Goal: Navigation & Orientation: Find specific page/section

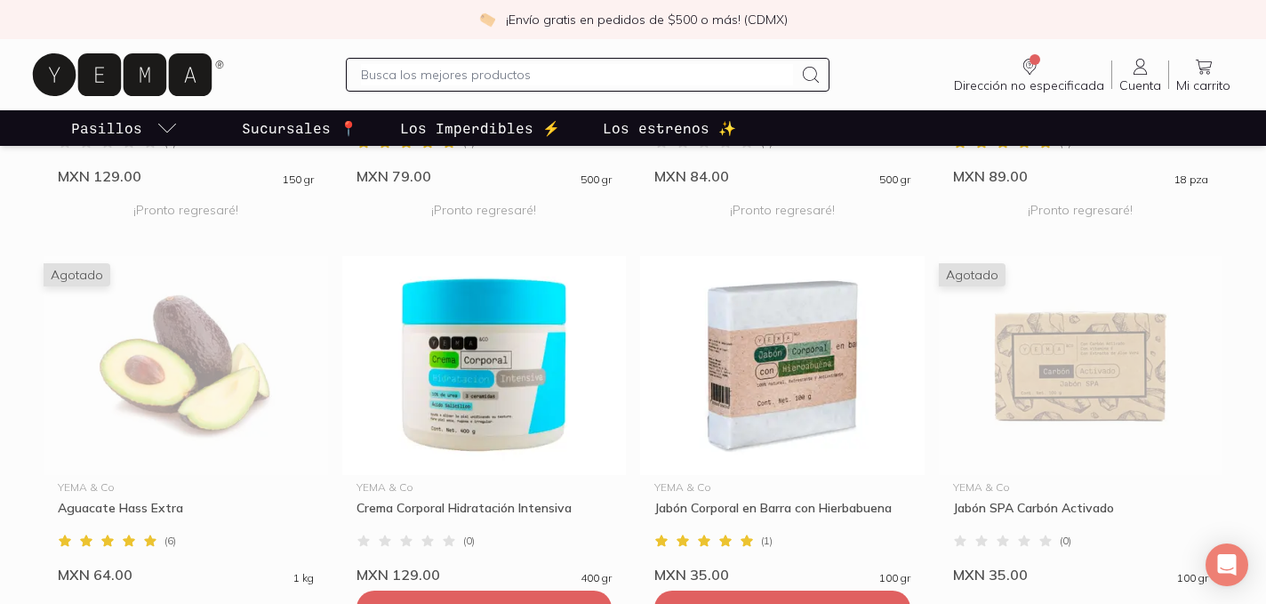
scroll to position [1704, 0]
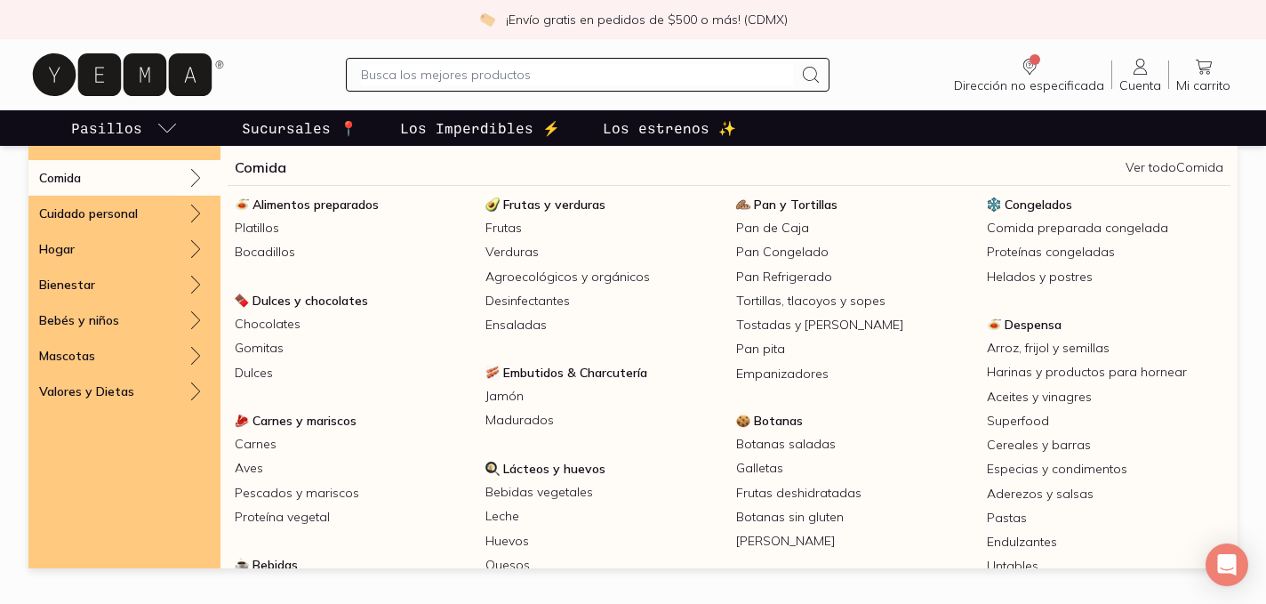
click at [157, 125] on icon "pasillo-todos-link" at bounding box center [167, 127] width 21 height 21
click at [105, 179] on div "Comida" at bounding box center [124, 178] width 192 height 36
click at [580, 203] on span "Frutas y verduras" at bounding box center [554, 205] width 102 height 16
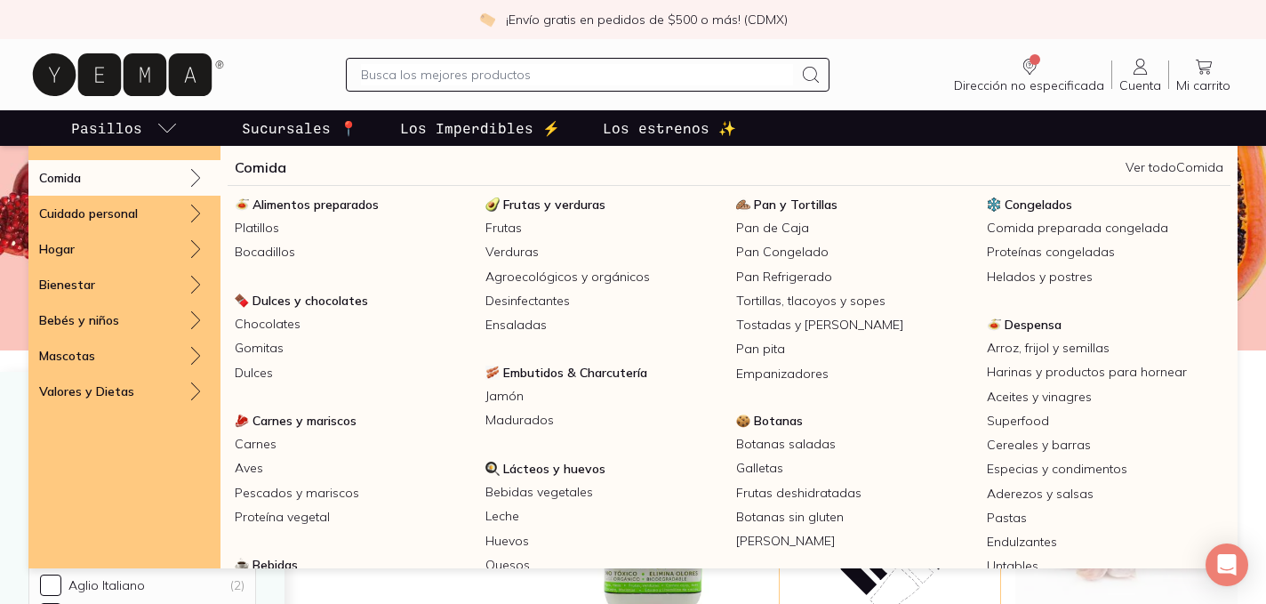
click at [263, 162] on link "Comida" at bounding box center [261, 167] width 52 height 21
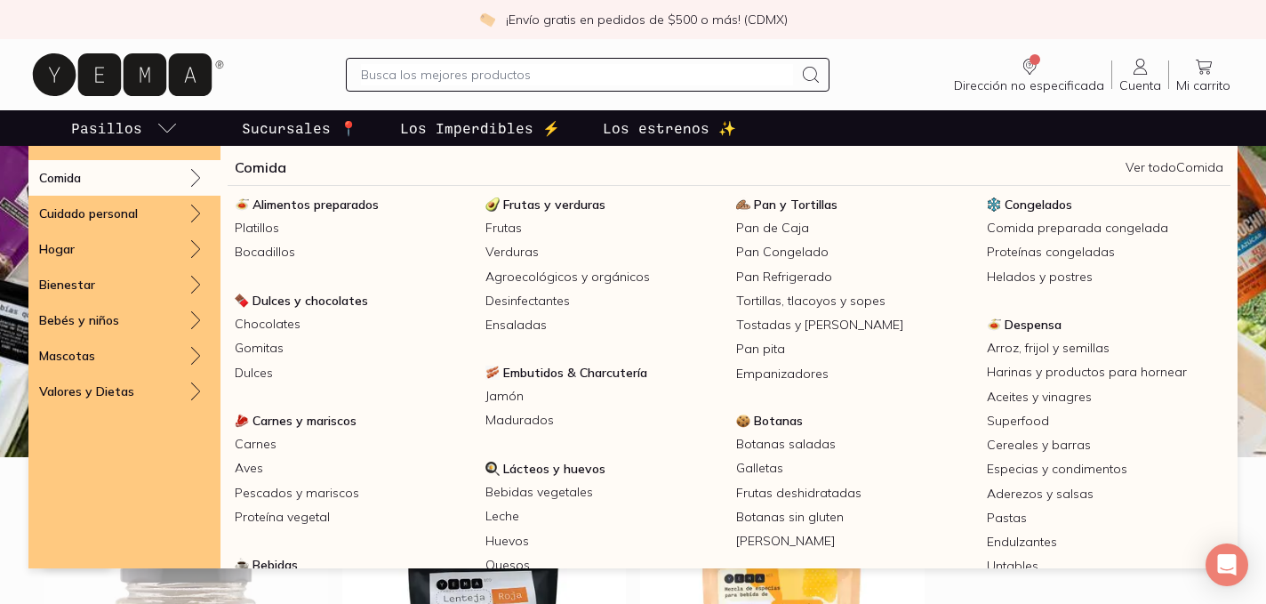
click at [116, 174] on div "Comida" at bounding box center [124, 178] width 192 height 36
click at [329, 419] on span "Carnes y mariscos" at bounding box center [305, 421] width 104 height 16
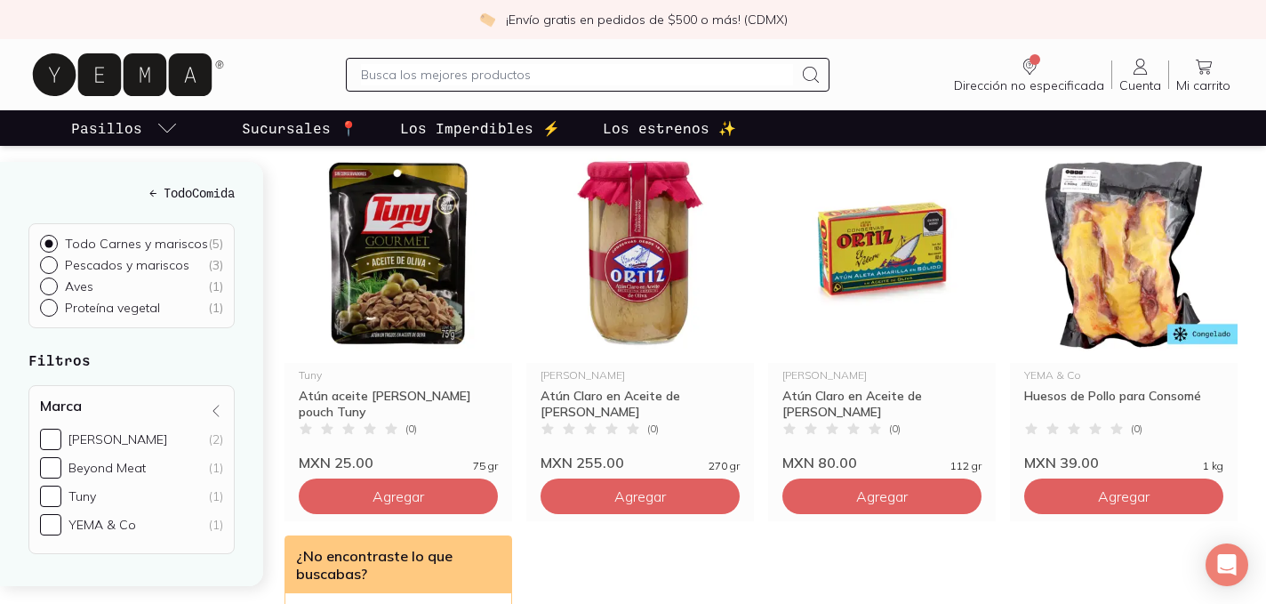
scroll to position [223, 0]
